Goal: Information Seeking & Learning: Learn about a topic

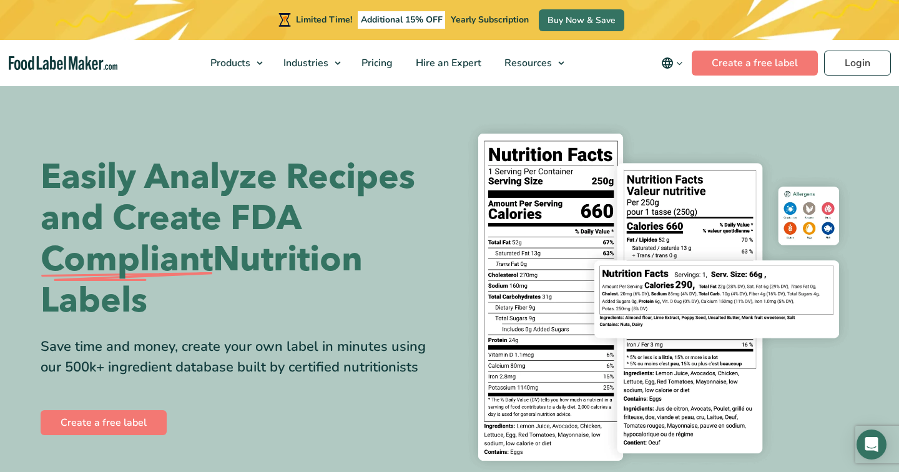
scroll to position [24, 0]
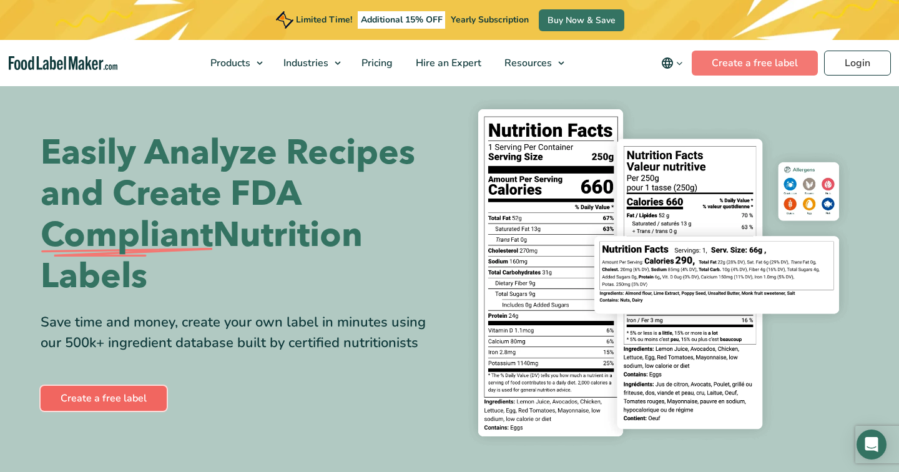
click at [125, 399] on link "Create a free label" at bounding box center [104, 398] width 126 height 25
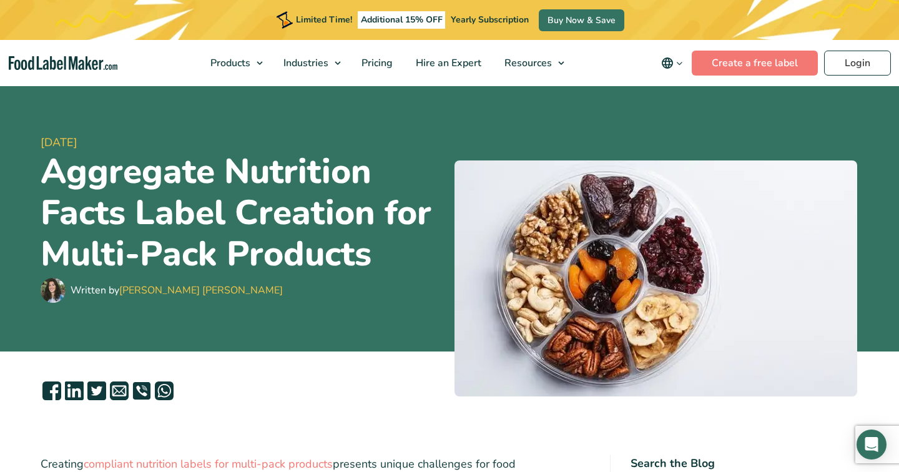
scroll to position [49, 0]
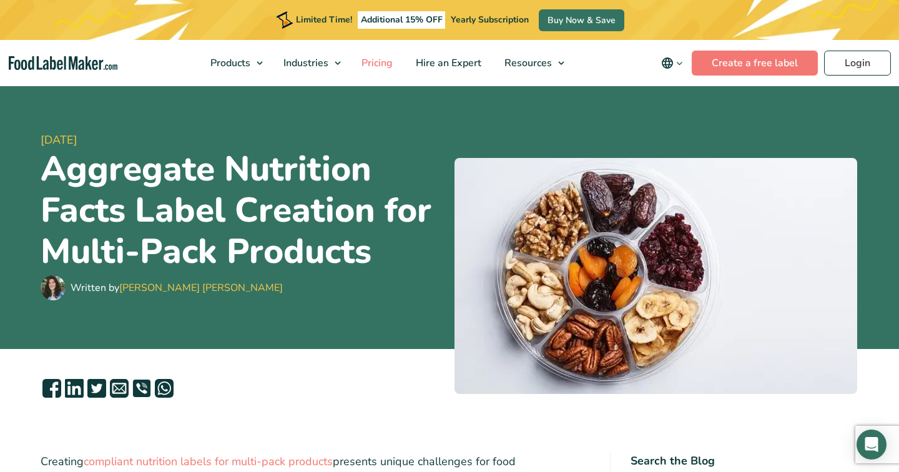
click at [378, 61] on span "Pricing" at bounding box center [376, 63] width 36 height 14
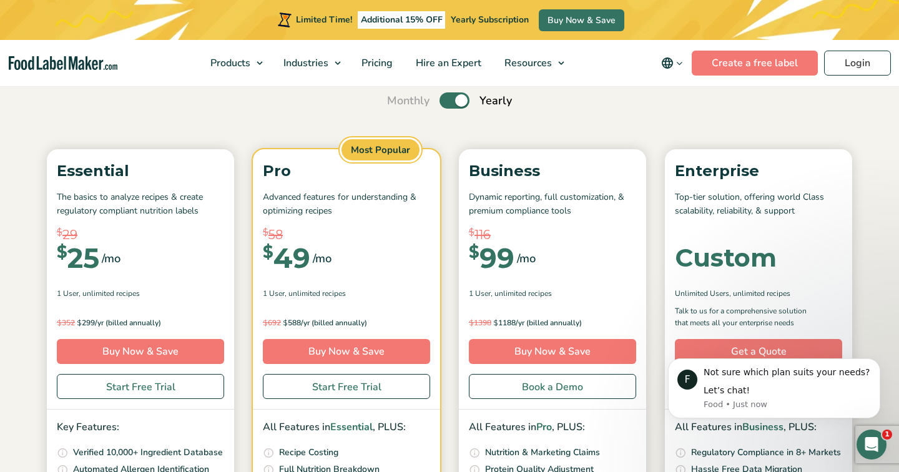
scroll to position [102, 0]
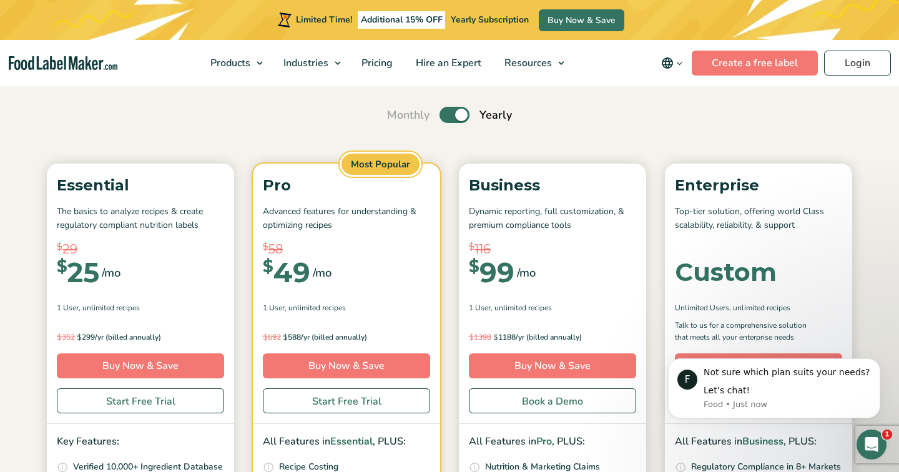
click at [449, 111] on label "Toggle" at bounding box center [454, 115] width 30 height 16
click at [398, 111] on input "Toggle" at bounding box center [393, 115] width 8 height 8
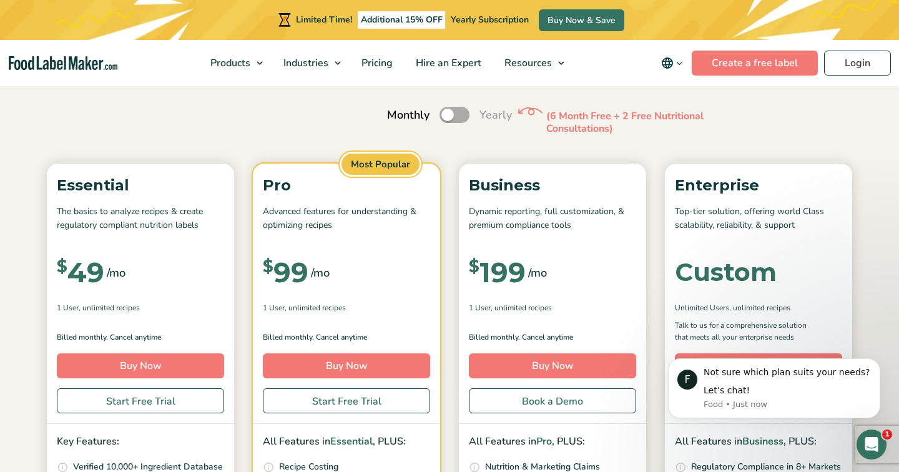
click at [456, 116] on label "Toggle" at bounding box center [454, 115] width 30 height 16
click at [398, 116] on input "Toggle" at bounding box center [393, 115] width 8 height 8
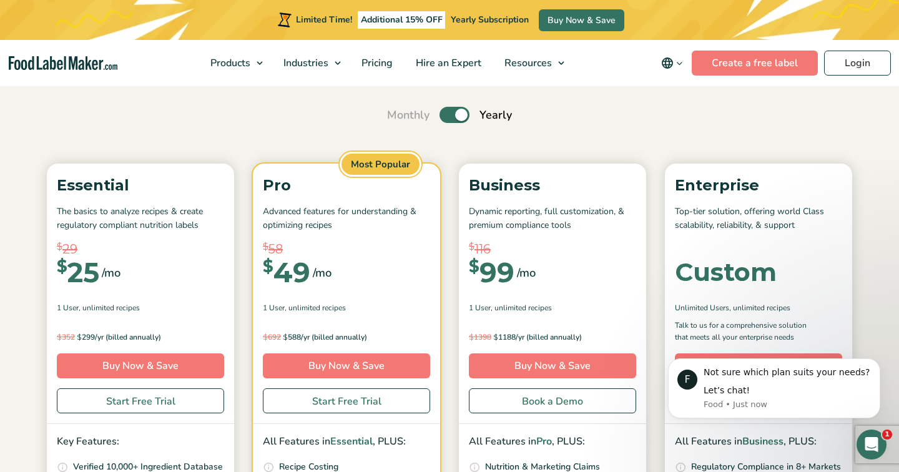
click at [456, 116] on label "Toggle" at bounding box center [454, 115] width 30 height 16
click at [398, 116] on input "Toggle" at bounding box center [393, 115] width 8 height 8
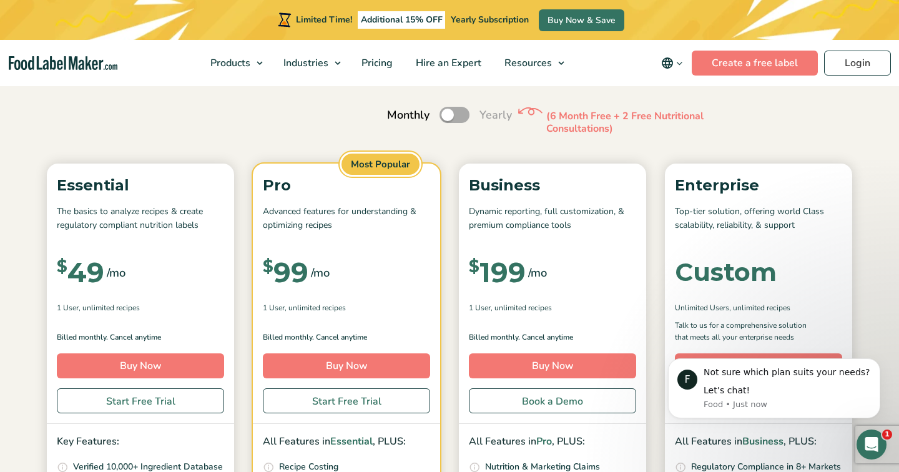
click at [456, 116] on label "Toggle" at bounding box center [454, 115] width 30 height 16
click at [398, 116] on input "Toggle" at bounding box center [393, 115] width 8 height 8
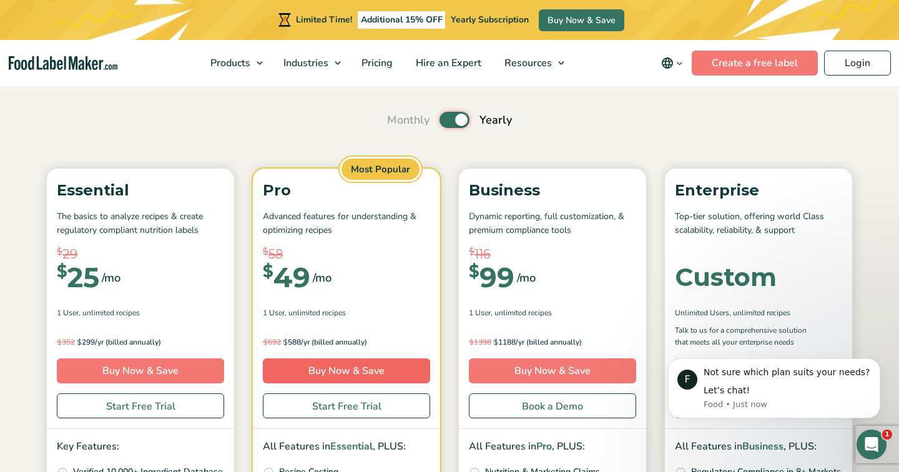
scroll to position [94, 0]
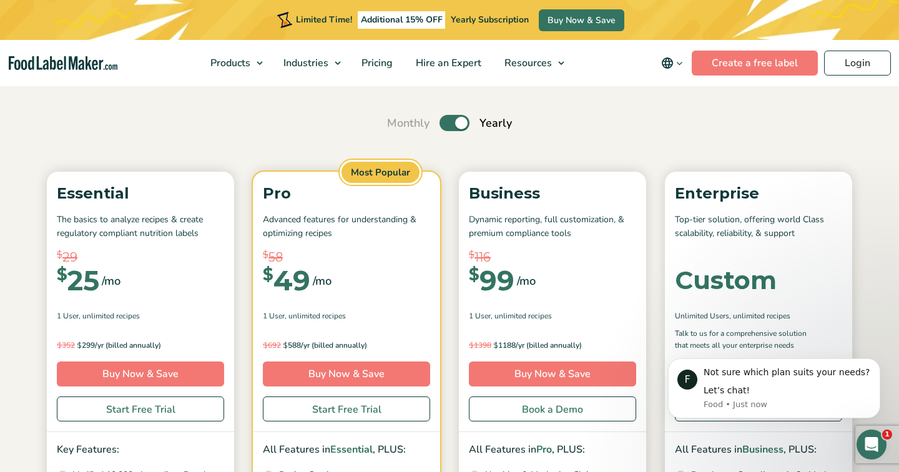
click at [451, 124] on label "Toggle" at bounding box center [454, 123] width 30 height 16
click at [398, 124] on input "Toggle" at bounding box center [393, 123] width 8 height 8
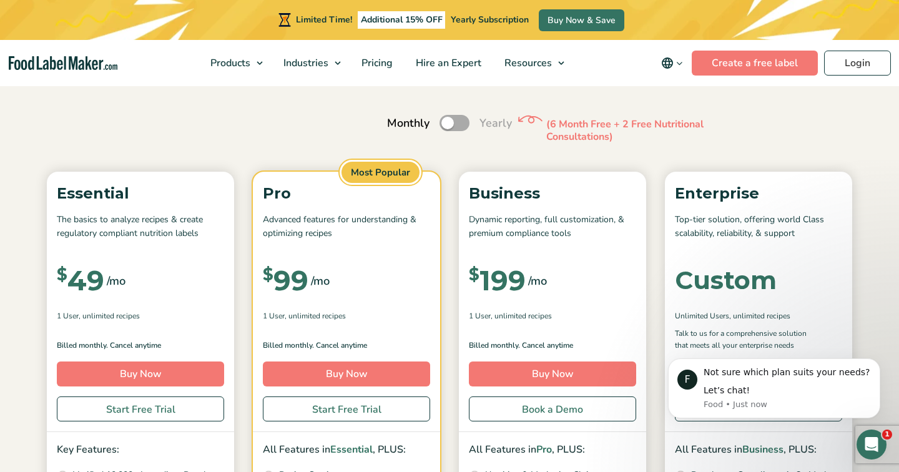
click at [455, 126] on label "Toggle" at bounding box center [454, 123] width 30 height 16
click at [398, 126] on input "Toggle" at bounding box center [393, 123] width 8 height 8
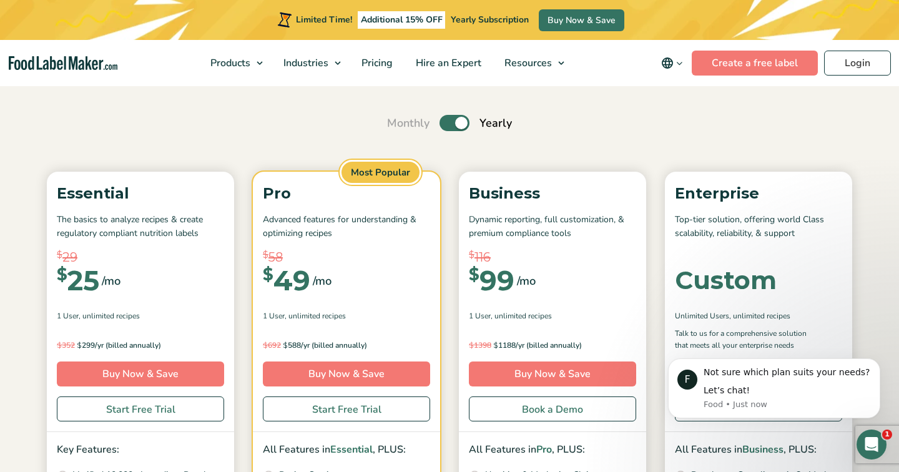
click at [455, 126] on label "Toggle" at bounding box center [454, 123] width 30 height 16
click at [398, 126] on input "Toggle" at bounding box center [393, 123] width 8 height 8
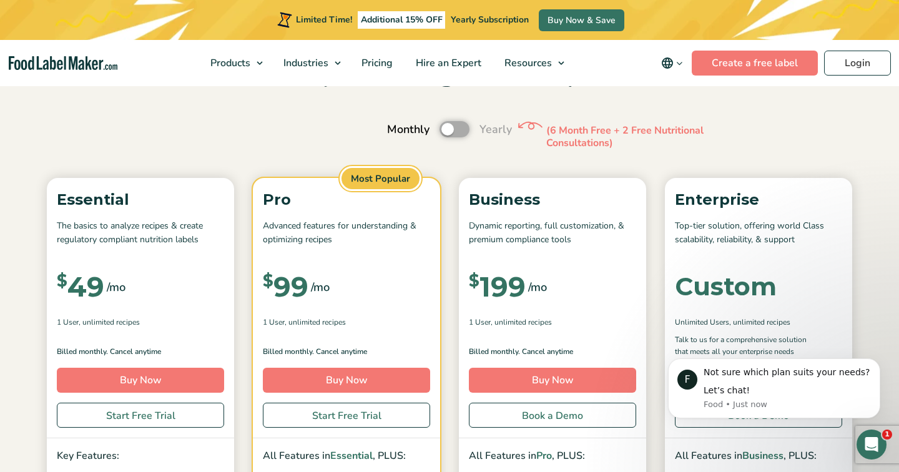
scroll to position [69, 0]
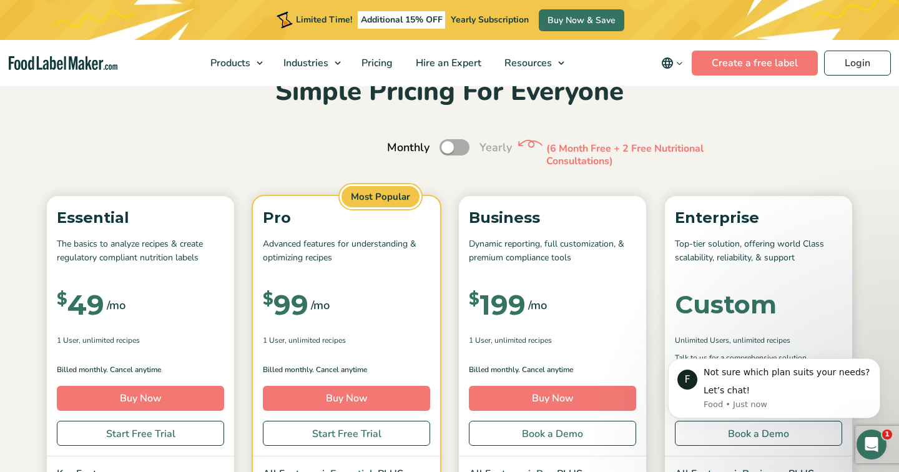
click at [457, 145] on label "Toggle" at bounding box center [454, 147] width 30 height 16
click at [398, 145] on input "Toggle" at bounding box center [393, 148] width 8 height 8
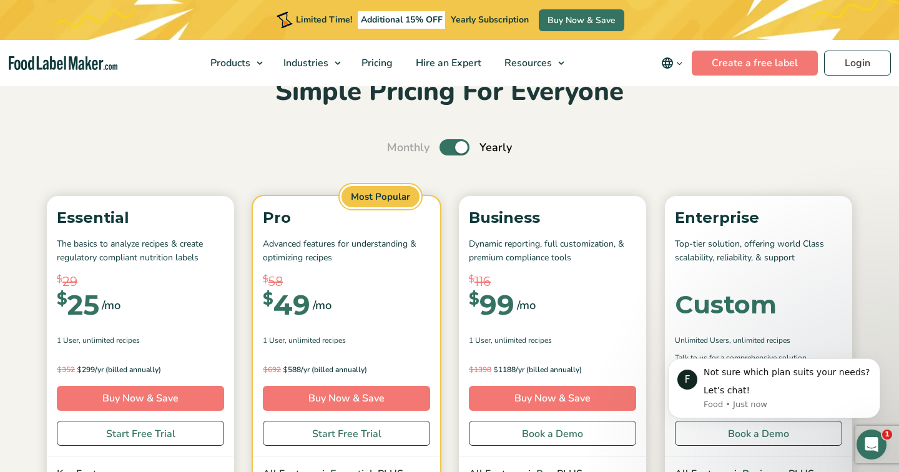
click at [452, 148] on label "Toggle" at bounding box center [454, 147] width 30 height 16
click at [398, 148] on input "Toggle" at bounding box center [393, 148] width 8 height 8
checkbox input "false"
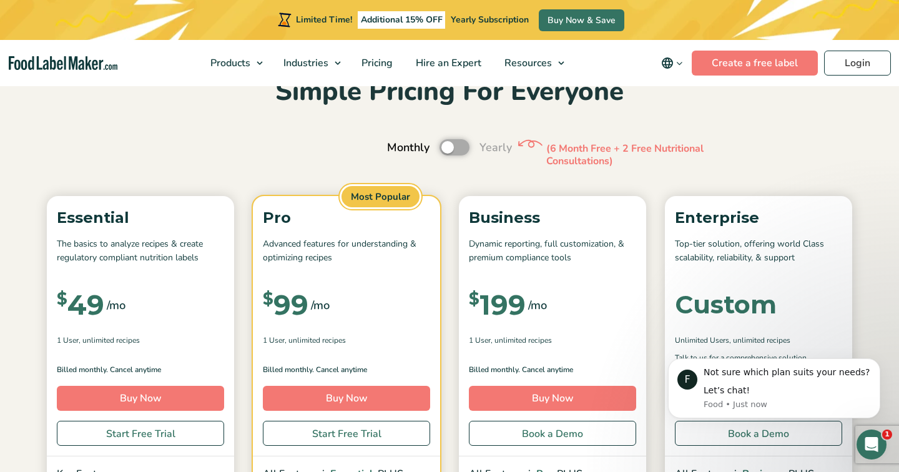
scroll to position [0, 0]
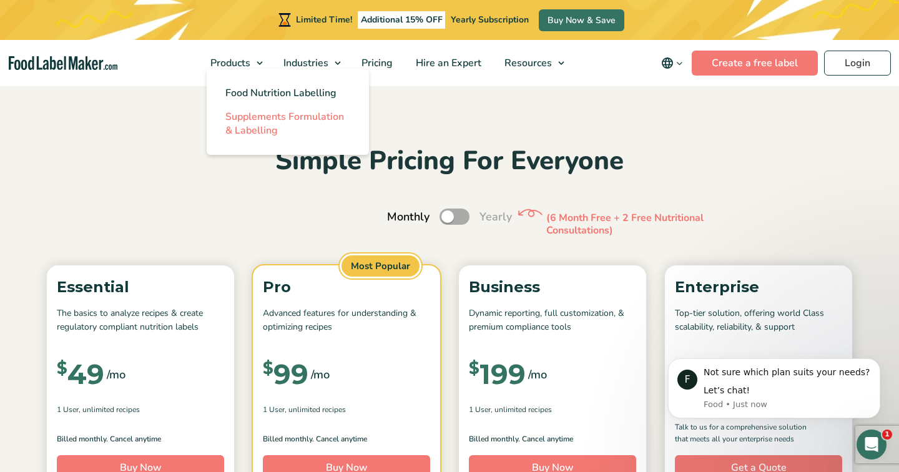
click at [290, 120] on span "Supplements Formulation & Labelling" at bounding box center [284, 123] width 119 height 27
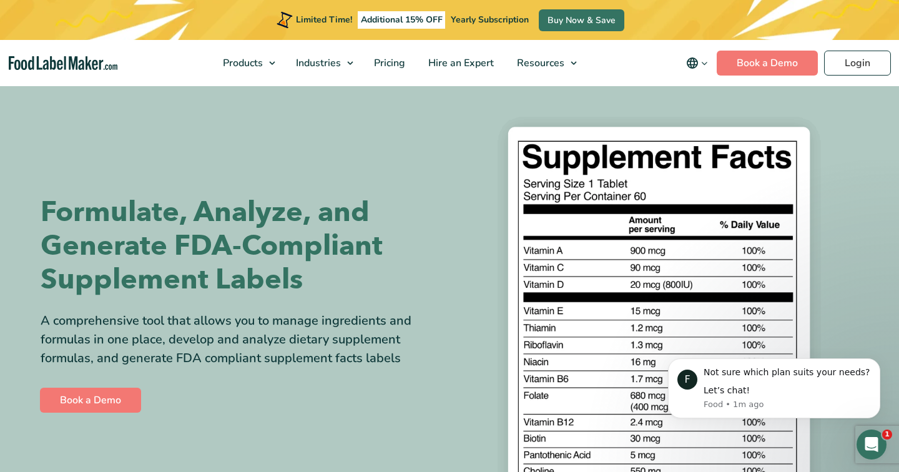
scroll to position [15, 0]
